Goal: Communication & Community: Answer question/provide support

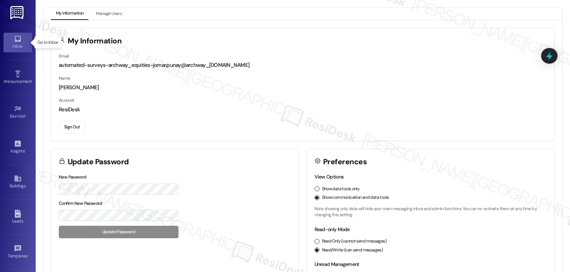
click at [11, 40] on link "Inbox" at bounding box center [18, 42] width 28 height 19
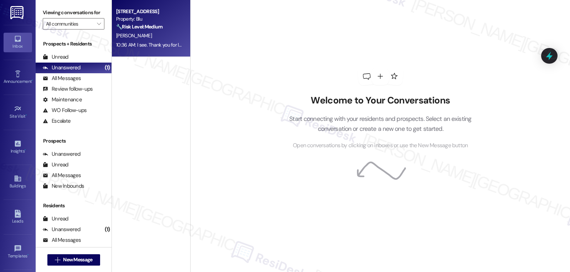
click at [135, 54] on div "Apt. 2~0206, [STREET_ADDRESS] Property: Blu 🔧 Risk Level: Medium The resident i…" at bounding box center [151, 28] width 78 height 57
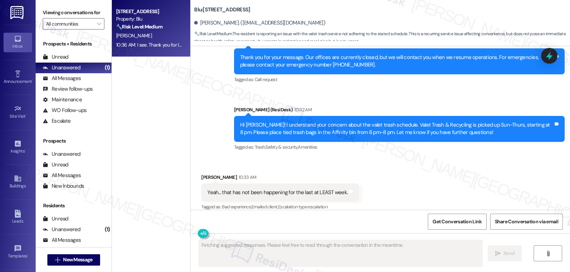
scroll to position [3117, 0]
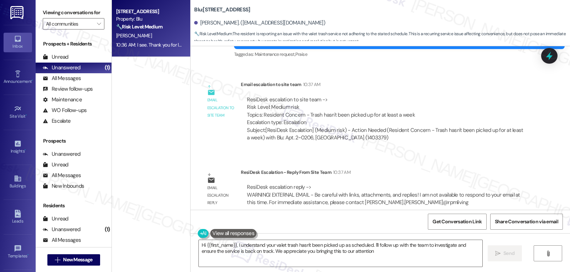
type textarea "Hi {{first_name}}, I understand your valet trash hasn't been picked up as sched…"
drag, startPoint x: 190, startPoint y: 11, endPoint x: 228, endPoint y: 11, distance: 38.5
click at [228, 11] on b "Blu: Apt. 2~[STREET_ADDRESS]" at bounding box center [222, 9] width 56 height 7
copy b "Blu: Apt. 2~0206"
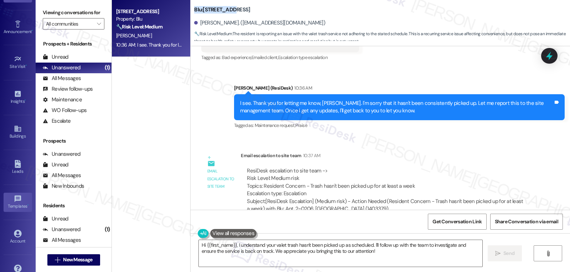
scroll to position [67, 0]
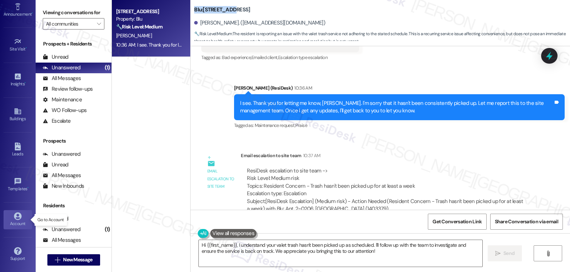
click at [14, 217] on icon at bounding box center [17, 216] width 7 height 7
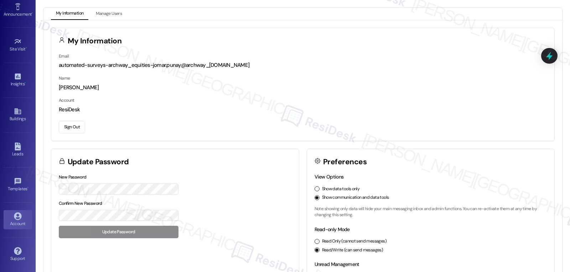
click at [68, 130] on button "Sign Out" at bounding box center [72, 127] width 26 height 12
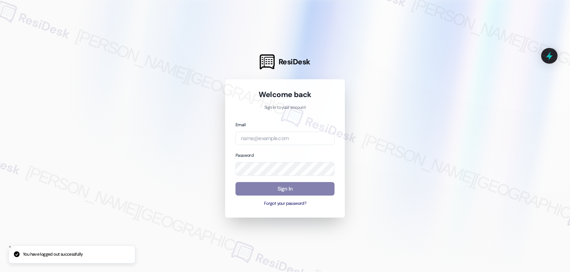
click at [272, 126] on div "Email" at bounding box center [284, 133] width 99 height 25
click at [273, 142] on input "email" at bounding box center [284, 139] width 99 height 14
click at [280, 136] on input "email" at bounding box center [284, 139] width 99 height 14
paste input "automated-surveys-birchstone_residential-jomar.punay@birchstone_[DOMAIN_NAME]"
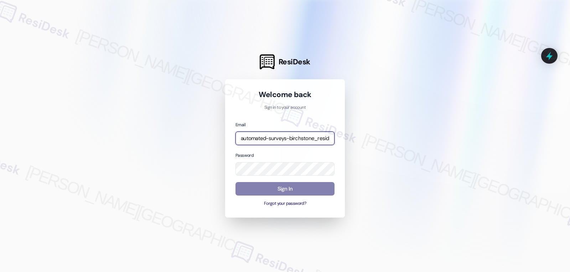
scroll to position [0, 104]
type input "automated-surveys-birchstone_residential-jomar.punay@birchstone_[DOMAIN_NAME]"
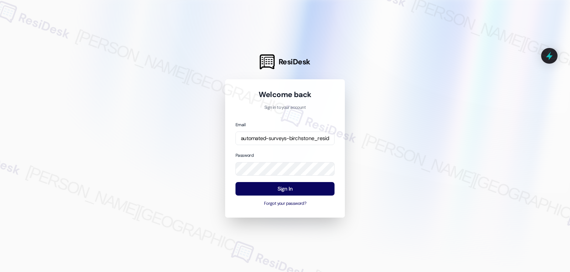
click at [292, 147] on div "Email automated-surveys-birchstone_residential-jomar.punay@birchstone_[DOMAIN_N…" at bounding box center [284, 164] width 99 height 87
click at [295, 190] on button "Sign In" at bounding box center [284, 189] width 99 height 14
